Goal: Use online tool/utility: Utilize a website feature to perform a specific function

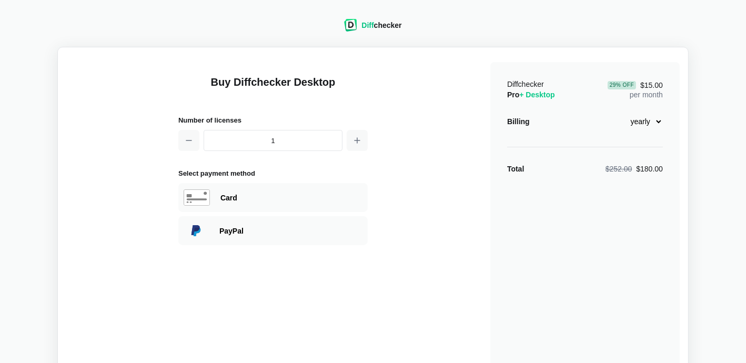
click at [644, 124] on select "monthly yearly" at bounding box center [640, 122] width 45 height 18
click at [618, 113] on select "monthly yearly" at bounding box center [640, 122] width 45 height 18
drag, startPoint x: 633, startPoint y: 119, endPoint x: 633, endPoint y: 125, distance: 5.3
click at [633, 119] on select "monthly yearly" at bounding box center [640, 122] width 45 height 18
select select "desktop-yearly-180"
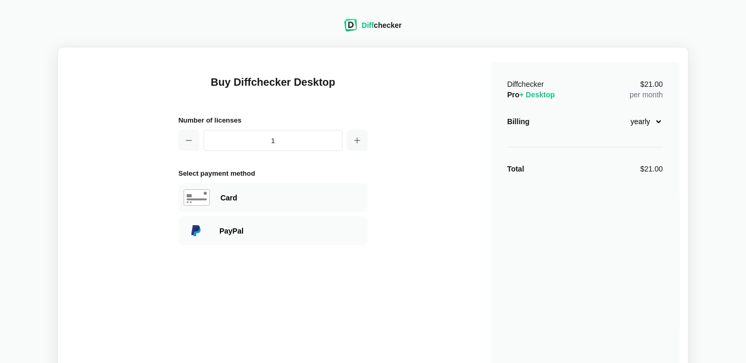
click at [618, 113] on select "monthly yearly" at bounding box center [640, 122] width 45 height 18
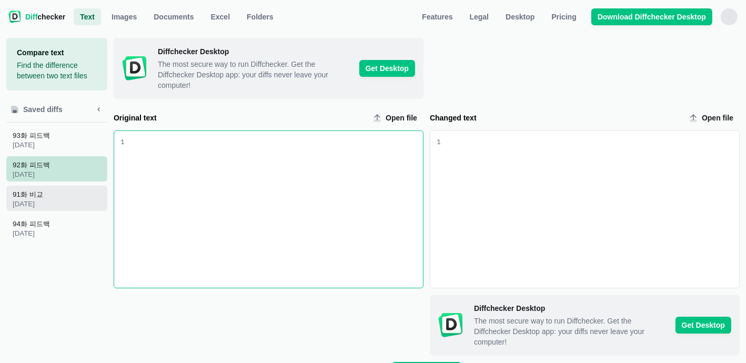
click at [24, 196] on span "91화 비교" at bounding box center [59, 194] width 93 height 9
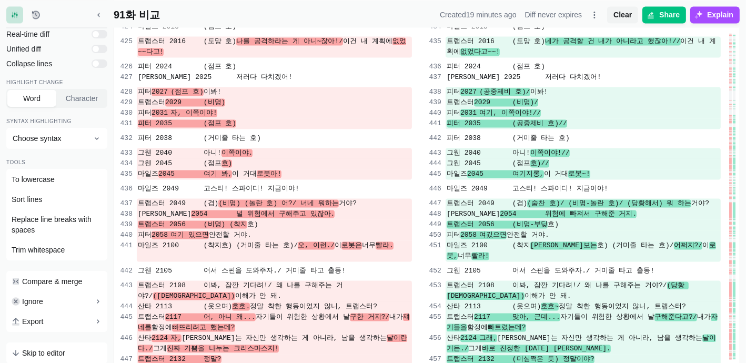
scroll to position [6422, 0]
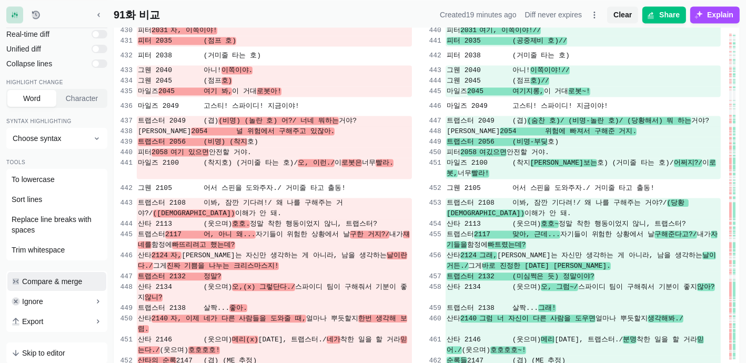
click at [81, 282] on span "Compare & merge" at bounding box center [52, 281] width 60 height 11
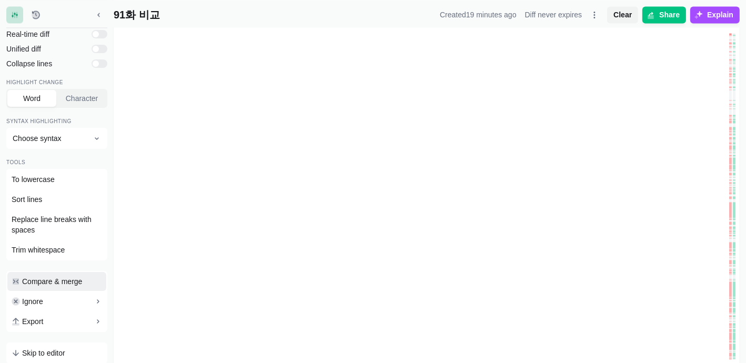
scroll to position [125, 0]
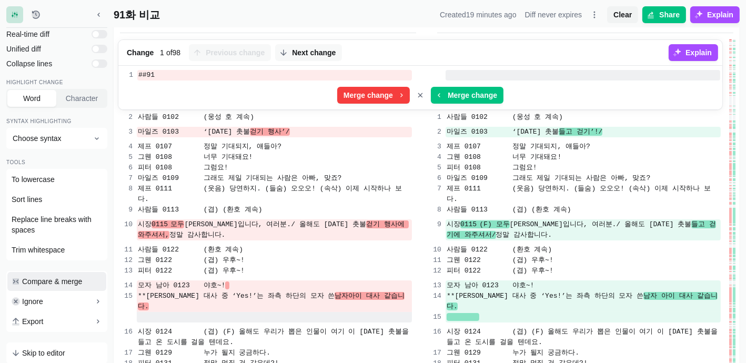
click at [81, 282] on span "Compare & merge" at bounding box center [52, 281] width 60 height 11
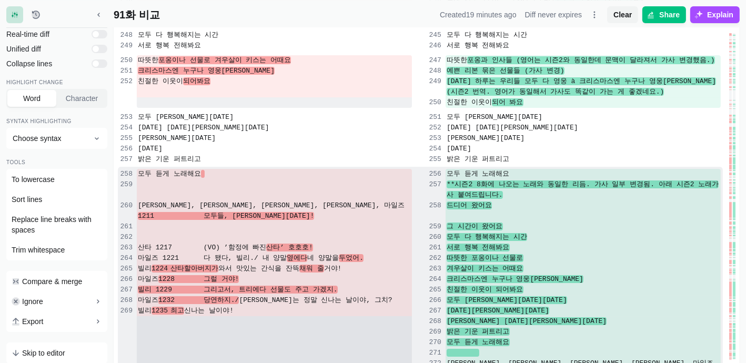
scroll to position [4020, 0]
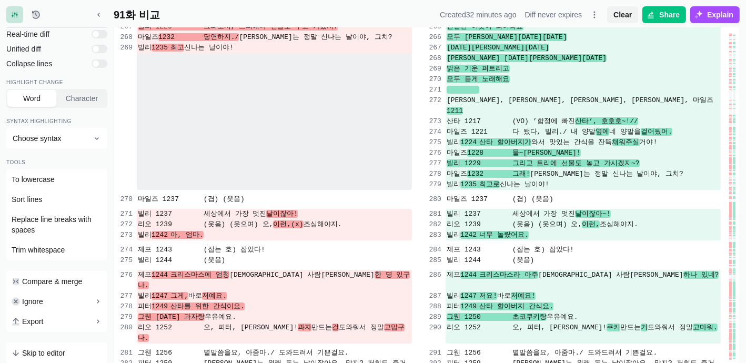
click at [198, 358] on div "피터 1259 [PERSON_NAME]는 원래 돕는 날이잖아요, 맞지? 저희도 즐거웠고요." at bounding box center [274, 368] width 275 height 21
